Goal: Check status: Check status

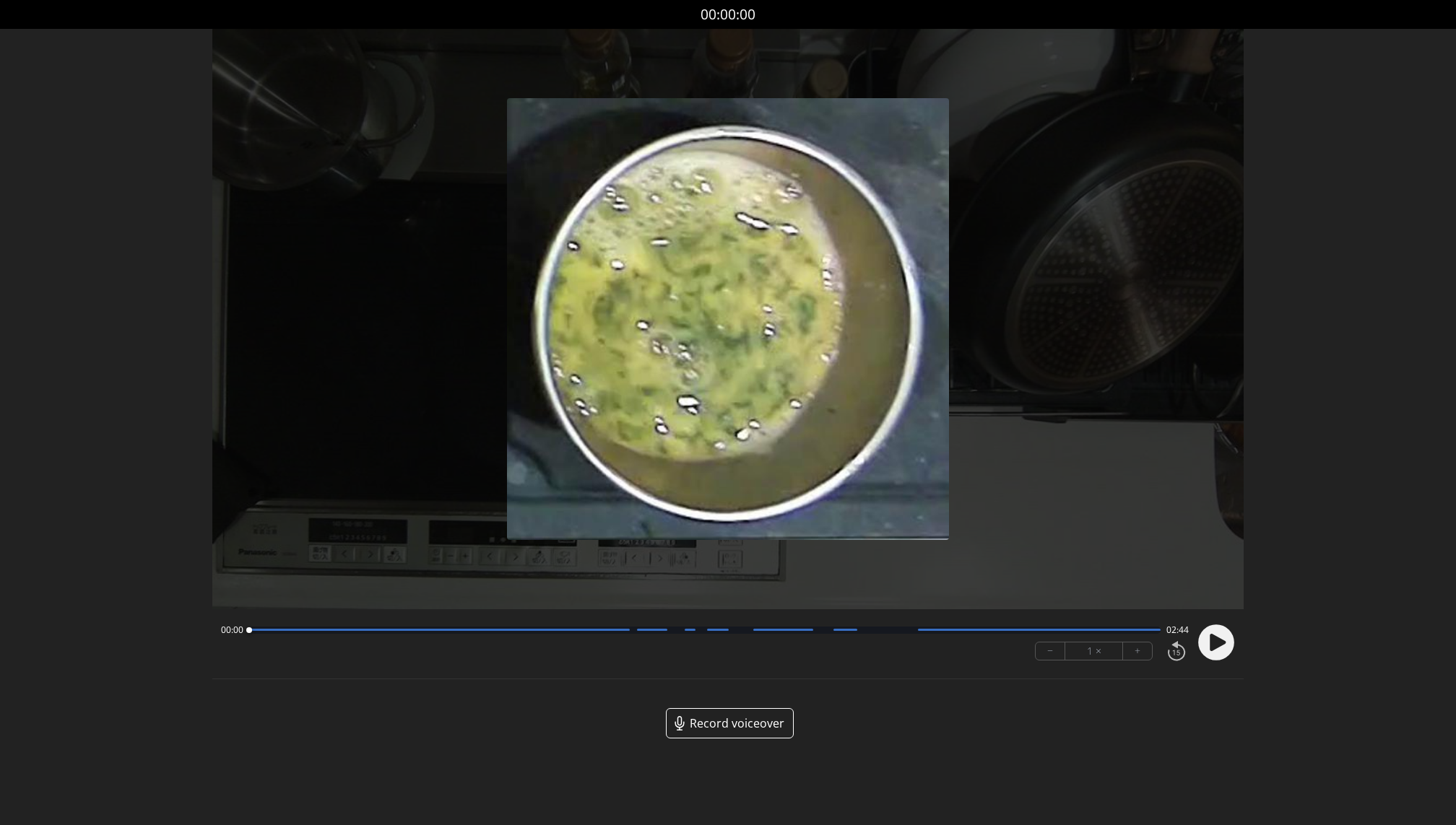
click at [740, 725] on span "Record voiceover" at bounding box center [737, 723] width 95 height 17
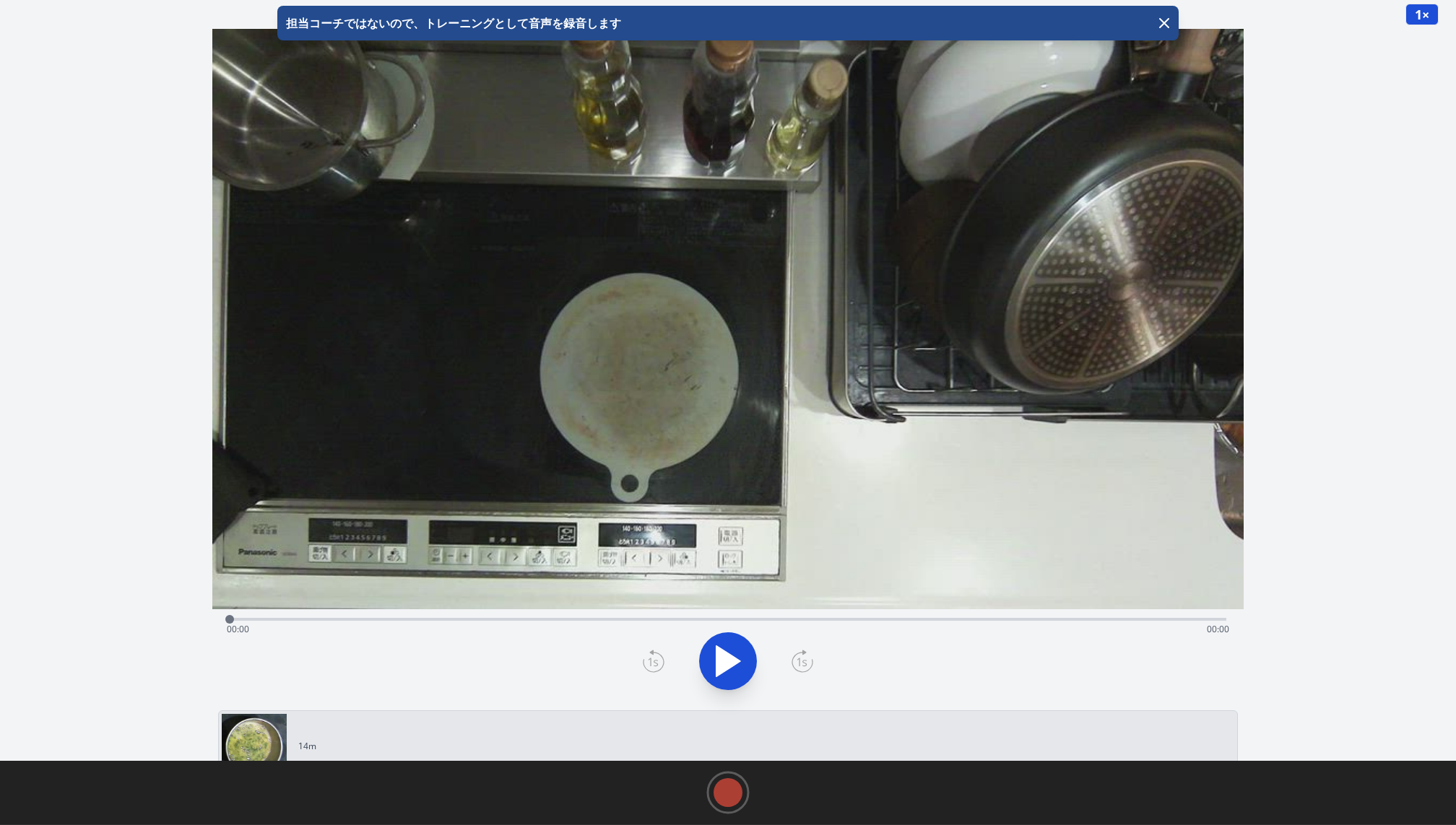
click at [721, 662] on icon at bounding box center [728, 661] width 24 height 30
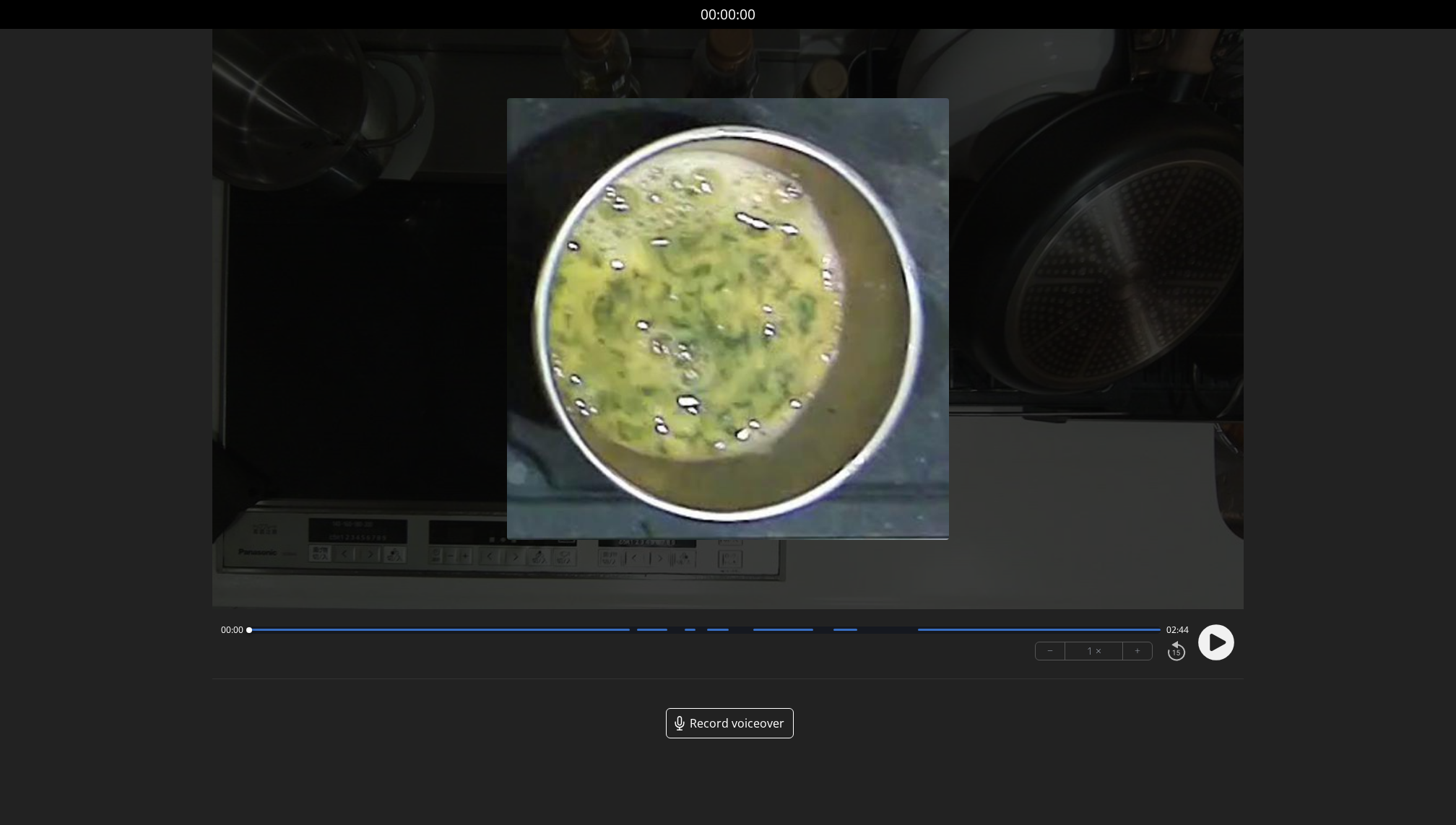
click at [1214, 651] on circle at bounding box center [1217, 643] width 36 height 36
click at [1140, 655] on button "+" at bounding box center [1137, 651] width 29 height 17
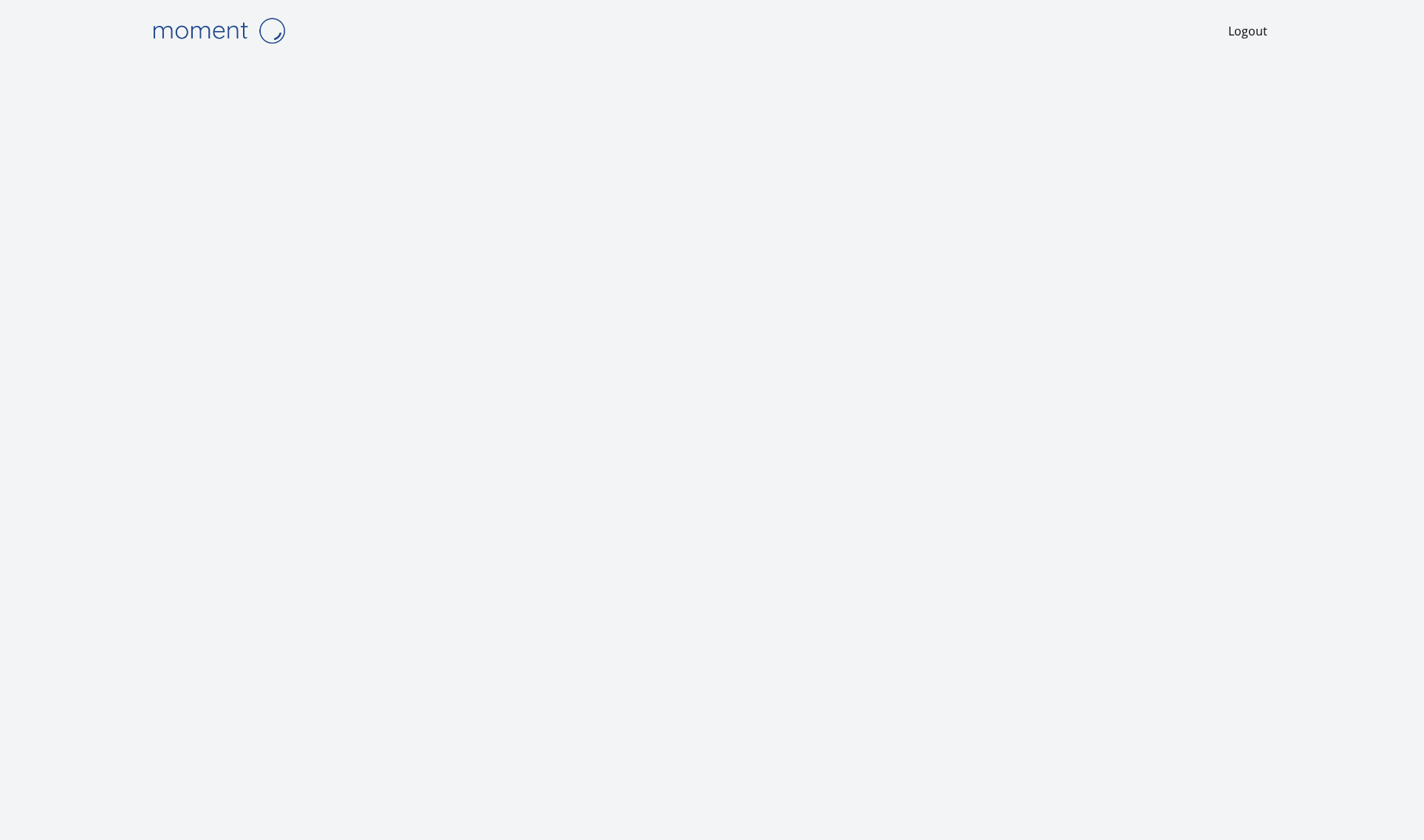
click at [207, 31] on img at bounding box center [218, 31] width 148 height 38
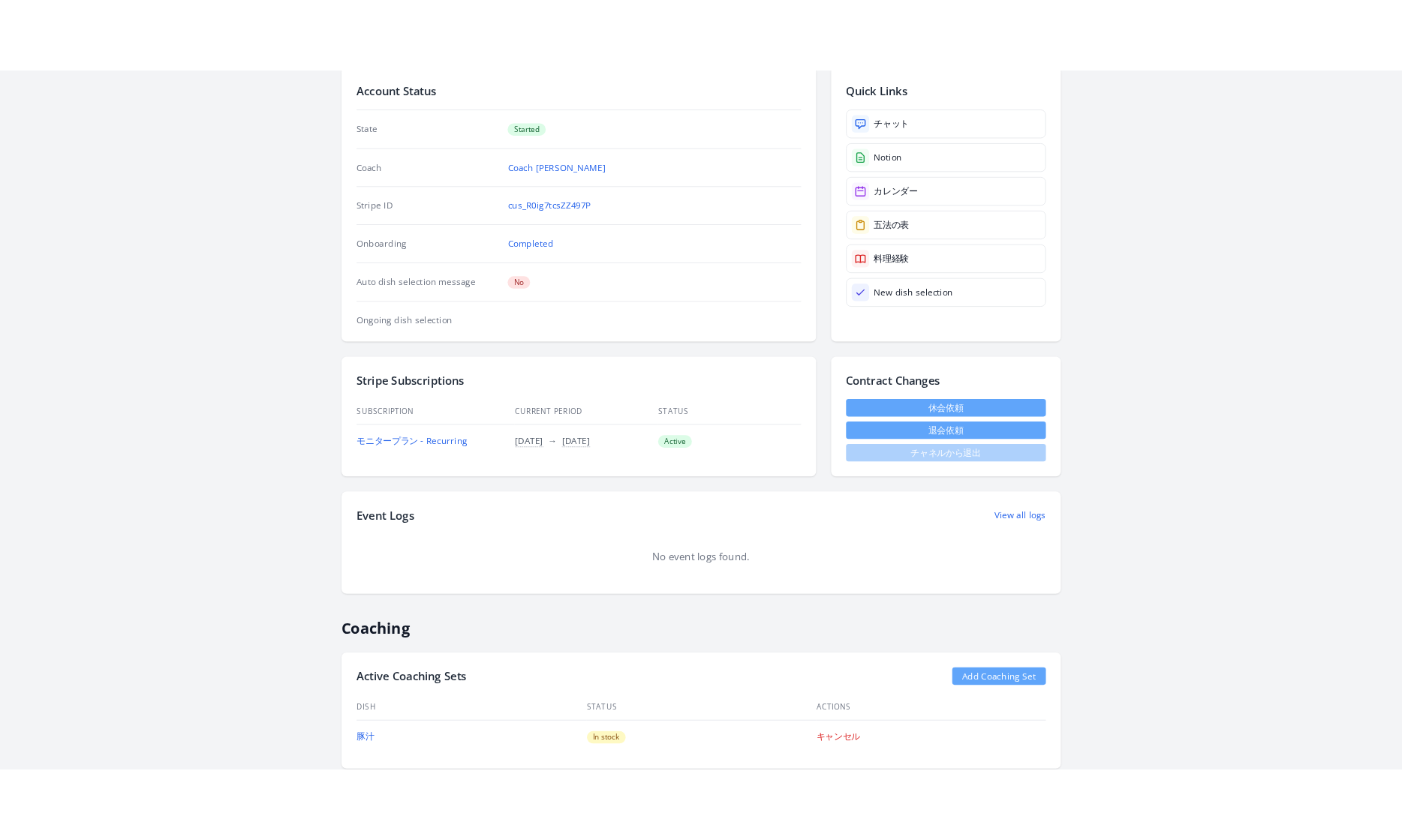
scroll to position [175, 0]
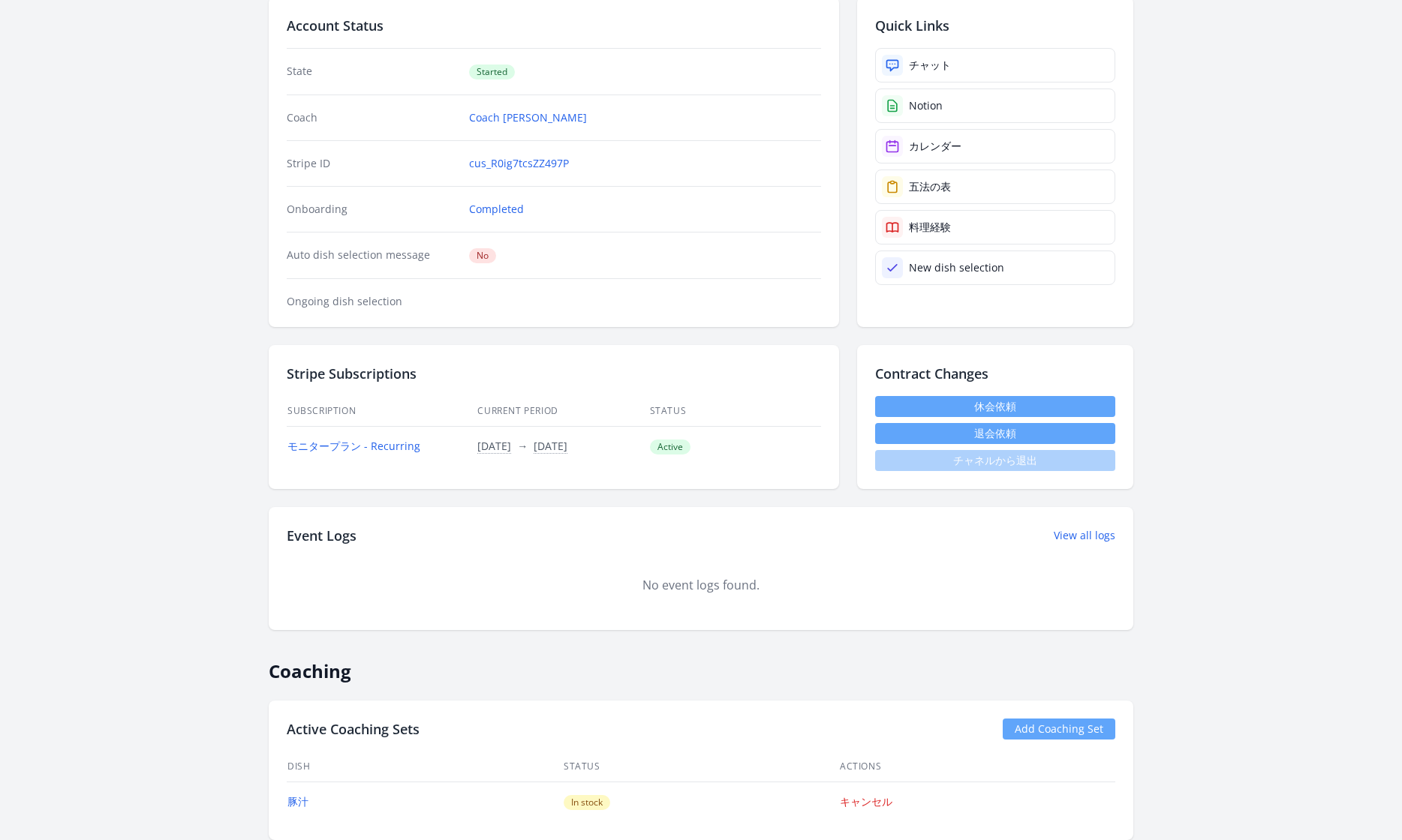
drag, startPoint x: 283, startPoint y: 75, endPoint x: 544, endPoint y: 63, distance: 261.3
click at [544, 63] on div "Account Status State Started Coach Coach Ai Stripe ID cus_R0ig7tcsZZ497P Onboar…" at bounding box center [554, 161] width 571 height 330
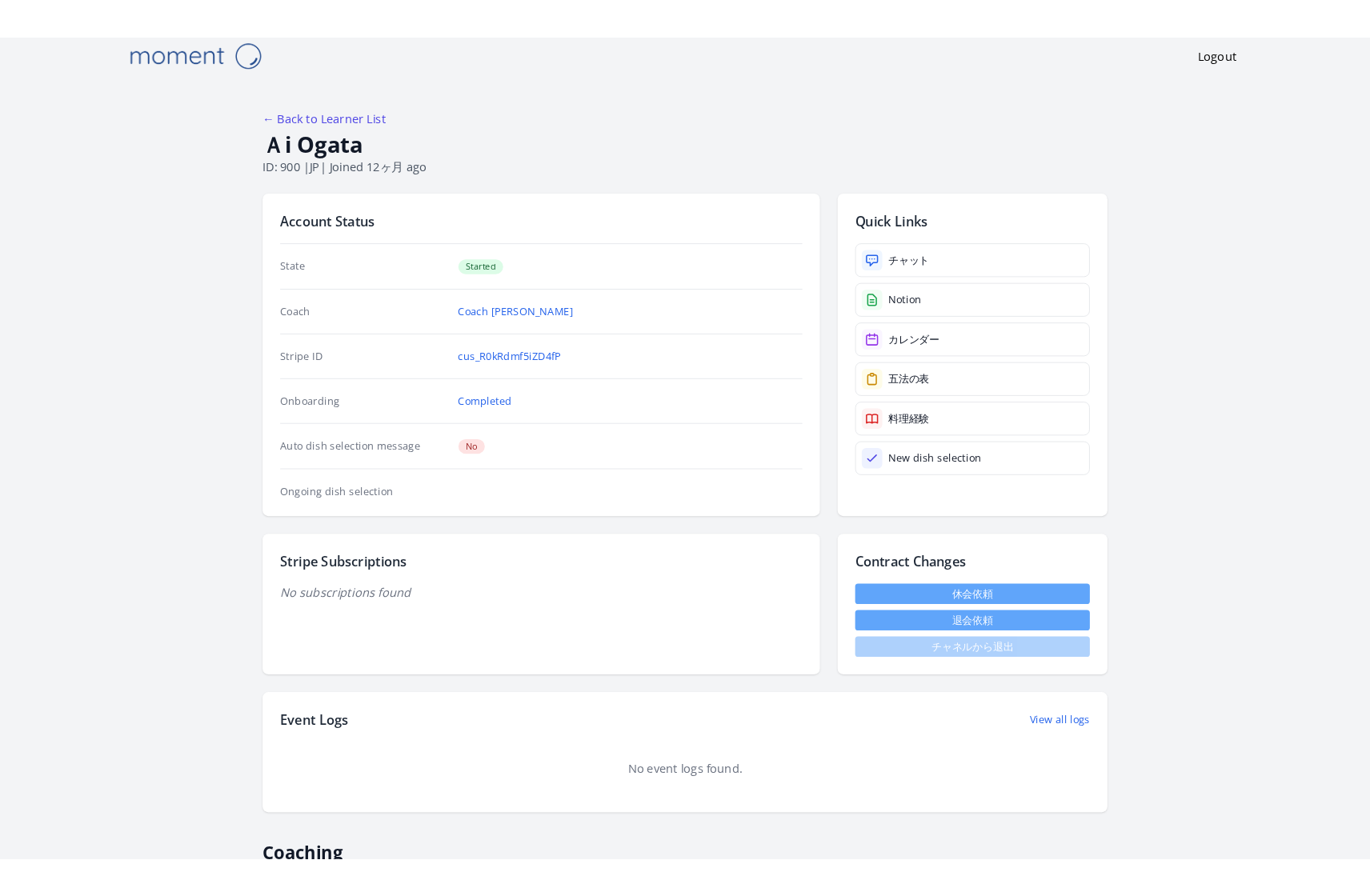
scroll to position [14, 0]
